Goal: Information Seeking & Learning: Learn about a topic

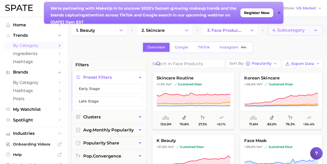
click at [284, 31] on span "4. Subcategory" at bounding box center [288, 30] width 32 height 5
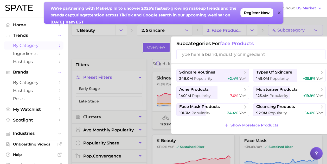
click at [251, 53] on input "search" at bounding box center [250, 54] width 149 height 10
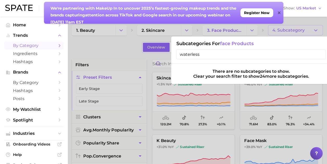
type input "waterless"
click at [321, 55] on input "waterless" at bounding box center [250, 54] width 149 height 10
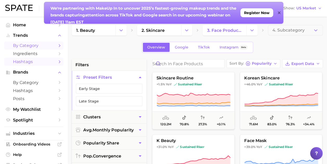
click at [23, 63] on span "Hashtags" at bounding box center [34, 61] width 42 height 5
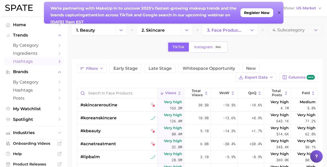
click at [279, 13] on icon at bounding box center [279, 12] width 3 height 3
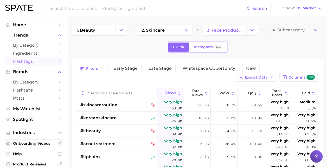
click at [83, 91] on input "Search in face products" at bounding box center [117, 93] width 80 height 10
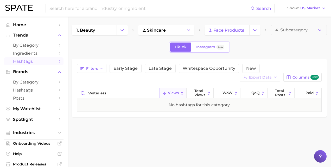
click at [88, 92] on input "waterless" at bounding box center [118, 93] width 82 height 10
drag, startPoint x: 111, startPoint y: 93, endPoint x: 91, endPoint y: 95, distance: 19.6
click at [91, 95] on input "#waterless" at bounding box center [118, 93] width 82 height 10
type input "#serum"
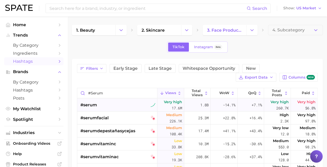
click at [96, 104] on span "#serum" at bounding box center [88, 105] width 17 height 6
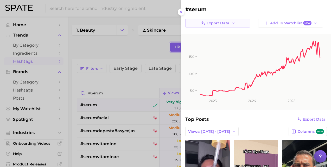
click at [210, 23] on span "Export Data" at bounding box center [217, 23] width 23 height 4
click at [210, 42] on span "Time Series Image" at bounding box center [219, 42] width 35 height 4
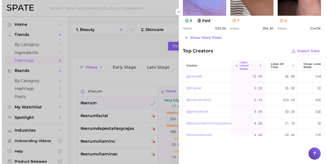
scroll to position [57, 0]
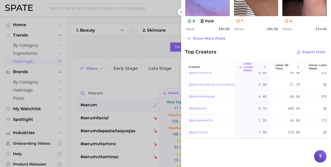
click at [19, 34] on div at bounding box center [165, 83] width 331 height 167
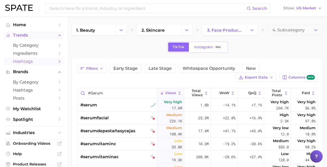
click at [24, 36] on span "Trends" at bounding box center [34, 35] width 42 height 5
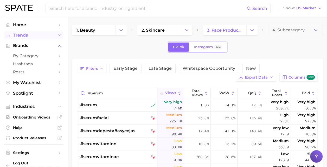
click at [57, 35] on icon "Sidebar" at bounding box center [59, 35] width 5 height 5
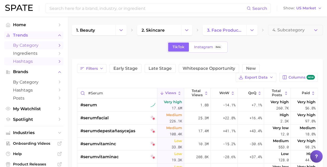
click at [31, 45] on span "by Category" at bounding box center [34, 45] width 42 height 5
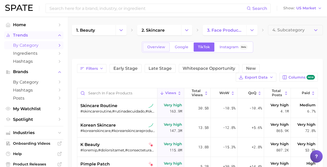
click at [148, 48] on span "Overview" at bounding box center [156, 47] width 18 height 4
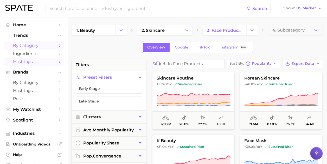
click at [25, 65] on link "Hashtags" at bounding box center [33, 61] width 59 height 8
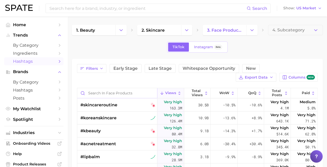
click at [98, 92] on input "Search in face products" at bounding box center [117, 93] width 80 height 10
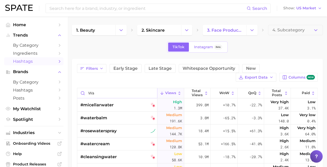
type input "w"
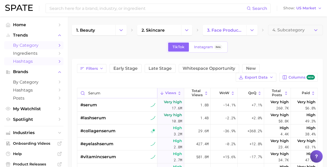
type input "serum"
click at [25, 48] on link "by Category" at bounding box center [33, 45] width 59 height 8
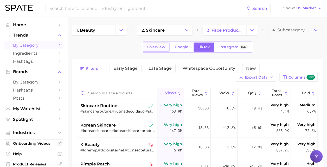
click at [161, 46] on span "Overview" at bounding box center [156, 47] width 18 height 4
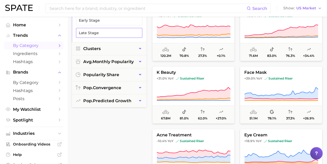
scroll to position [63, 0]
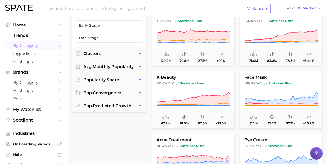
click at [152, 9] on input at bounding box center [148, 8] width 198 height 9
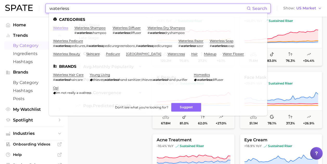
type input "waterless"
click at [59, 27] on link "waterless" at bounding box center [60, 28] width 15 height 4
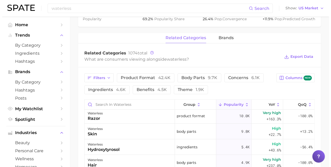
scroll to position [16, 0]
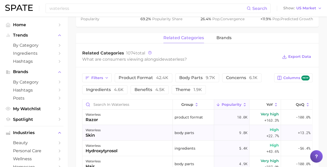
click at [98, 133] on div "skin" at bounding box center [93, 136] width 15 height 6
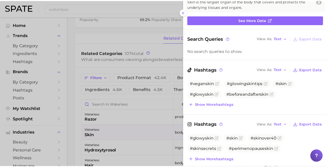
scroll to position [0, 0]
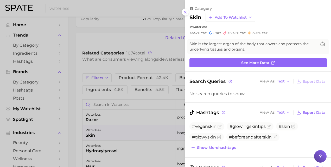
click at [117, 35] on div at bounding box center [165, 83] width 331 height 167
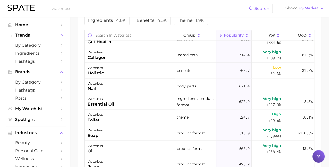
scroll to position [400, 0]
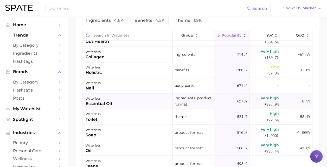
click at [103, 107] on div "waterless essential oil" at bounding box center [127, 102] width 90 height 16
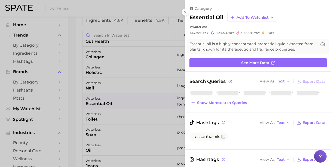
scroll to position [0, 0]
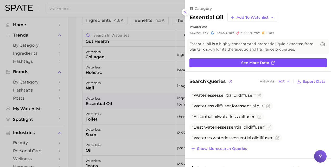
click at [263, 61] on span "See more data" at bounding box center [255, 63] width 28 height 4
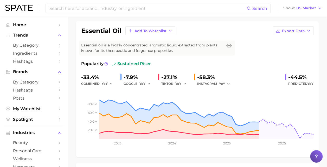
scroll to position [35, 0]
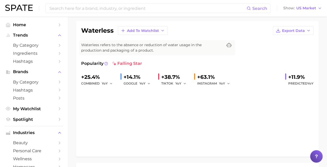
type input "waterless"
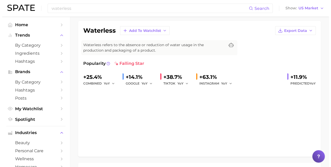
scroll to position [295, 0]
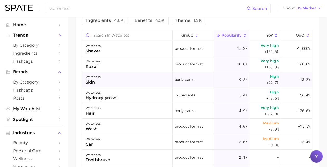
click at [137, 79] on div "waterless skin" at bounding box center [127, 80] width 90 height 16
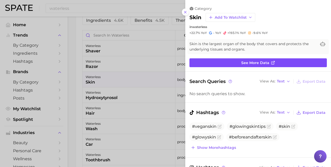
click at [261, 63] on span "See more data" at bounding box center [255, 63] width 28 height 4
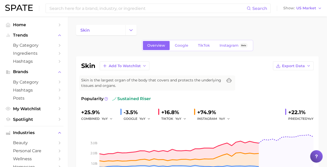
type input "waterless"
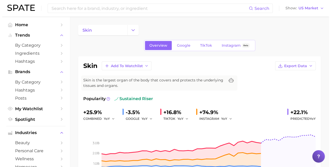
scroll to position [295, 0]
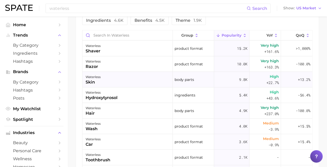
click at [94, 79] on div "waterless" at bounding box center [93, 77] width 15 height 6
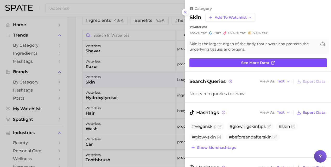
click at [266, 65] on link "See more data" at bounding box center [257, 63] width 137 height 9
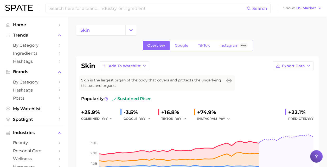
type input "waterless"
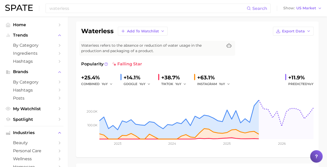
scroll to position [35, 0]
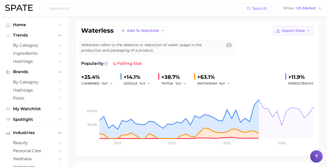
click at [303, 29] on span "Export Data" at bounding box center [293, 31] width 23 height 4
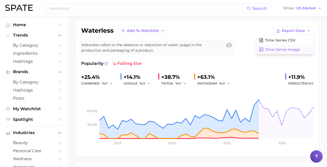
click at [279, 49] on span "Time Series Image" at bounding box center [282, 50] width 35 height 4
